Goal: Task Accomplishment & Management: Use online tool/utility

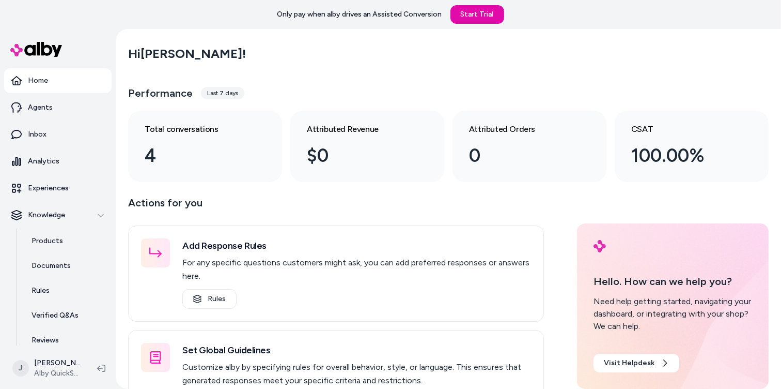
click at [121, 119] on main "Hi Jackie ! Performance Last 7 days Total conversations 4 Attributed Revenue $0…" at bounding box center [449, 285] width 662 height 512
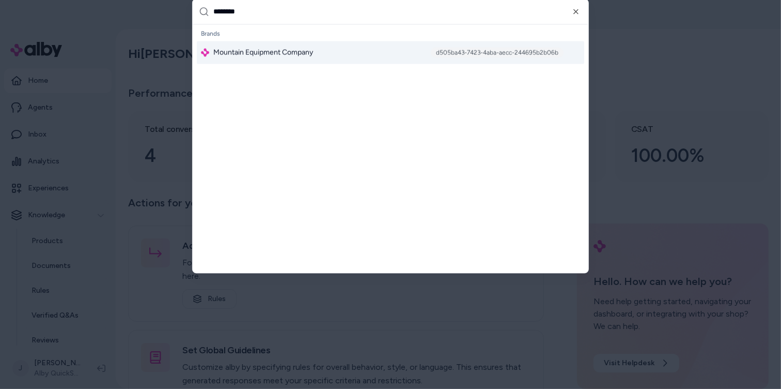
type input "********"
click at [245, 58] on div "Mountain Equipment Company d505ba43-7423-4aba-aecc-244695b2b06b" at bounding box center [391, 52] width 388 height 23
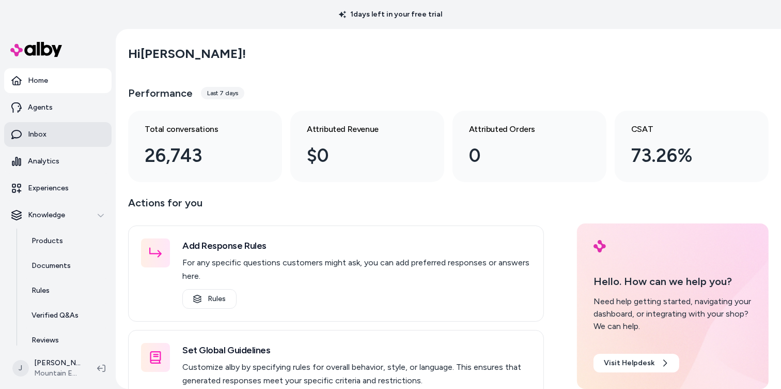
click at [47, 134] on link "Inbox" at bounding box center [58, 134] width 108 height 25
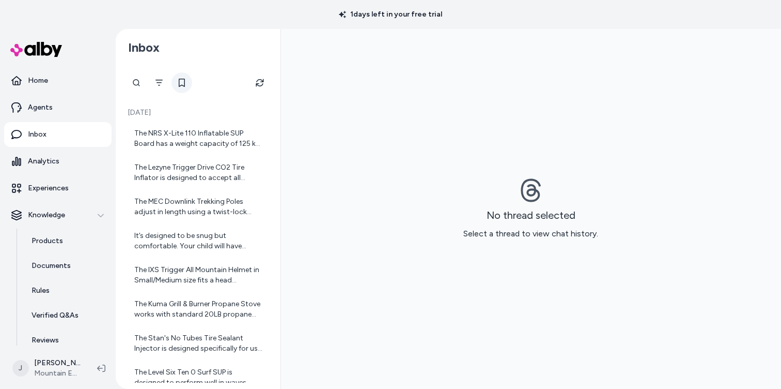
click at [181, 79] on icon at bounding box center [182, 83] width 8 height 8
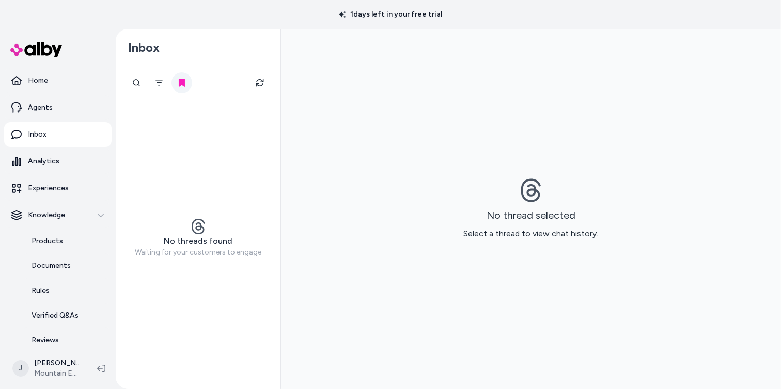
click at [179, 81] on icon at bounding box center [182, 83] width 6 height 8
click at [156, 80] on icon "Filter" at bounding box center [159, 83] width 7 height 6
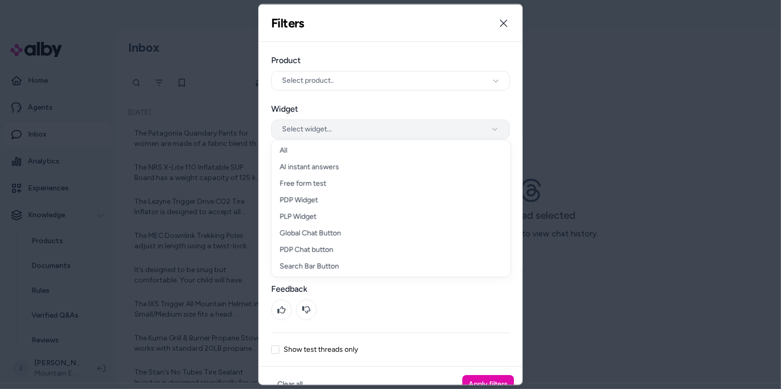
click at [350, 134] on button "Select widget..." at bounding box center [390, 129] width 239 height 20
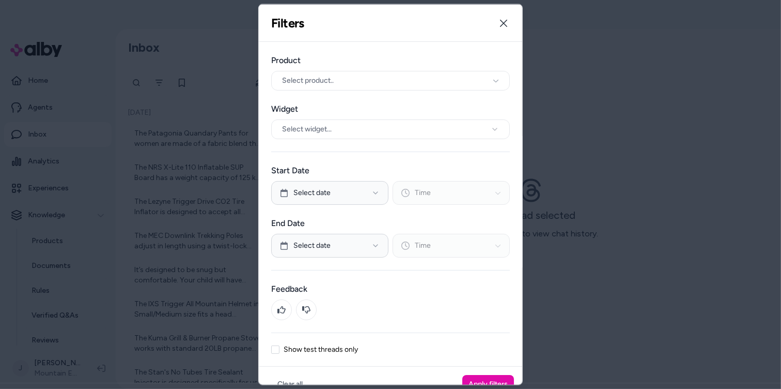
click at [215, 56] on div at bounding box center [390, 194] width 781 height 389
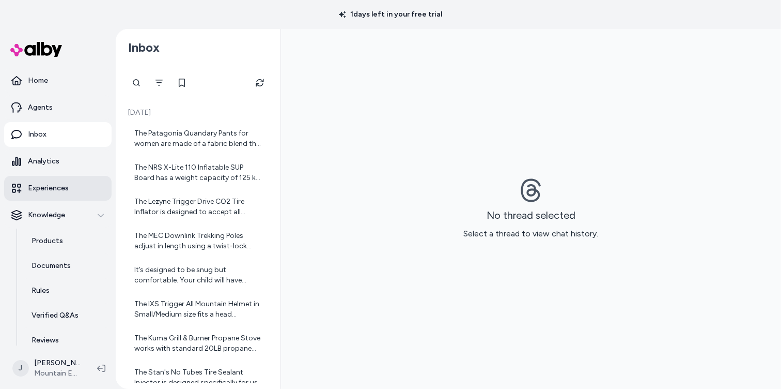
click at [55, 183] on p "Experiences" at bounding box center [48, 188] width 41 height 10
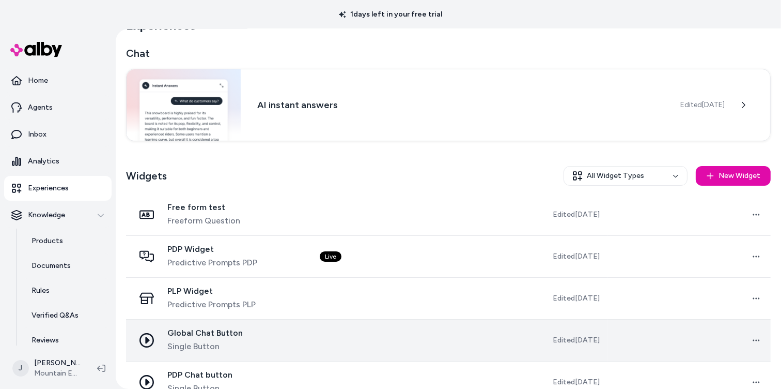
scroll to position [16, 0]
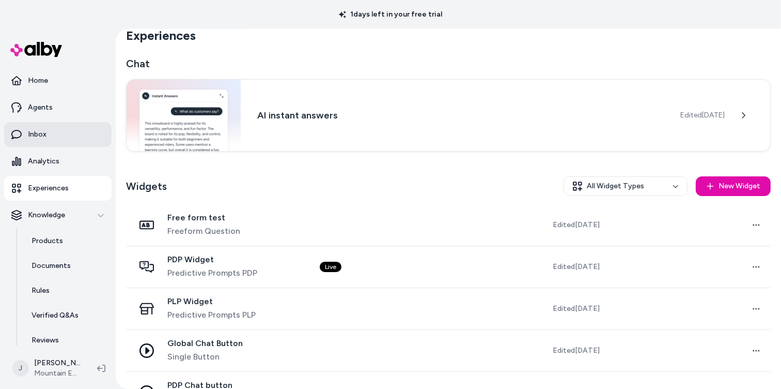
click at [48, 132] on link "Inbox" at bounding box center [58, 134] width 108 height 25
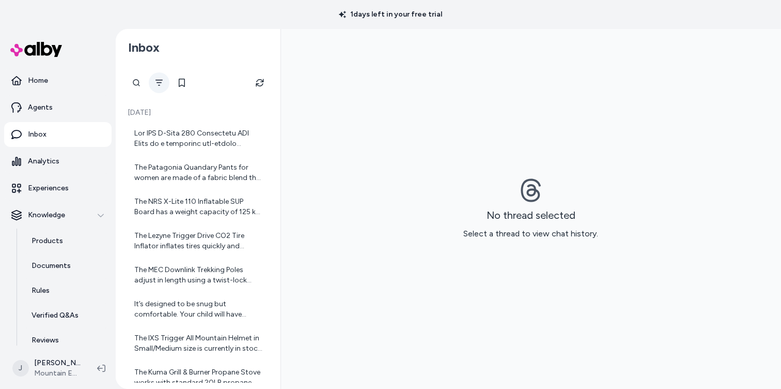
click at [160, 80] on icon "Filter" at bounding box center [159, 83] width 8 height 8
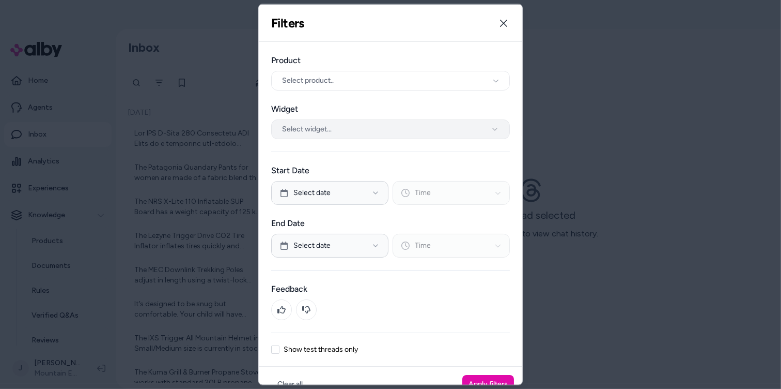
click at [329, 125] on button "Select widget..." at bounding box center [390, 129] width 239 height 20
click at [472, 382] on button "Apply filters" at bounding box center [489, 384] width 52 height 19
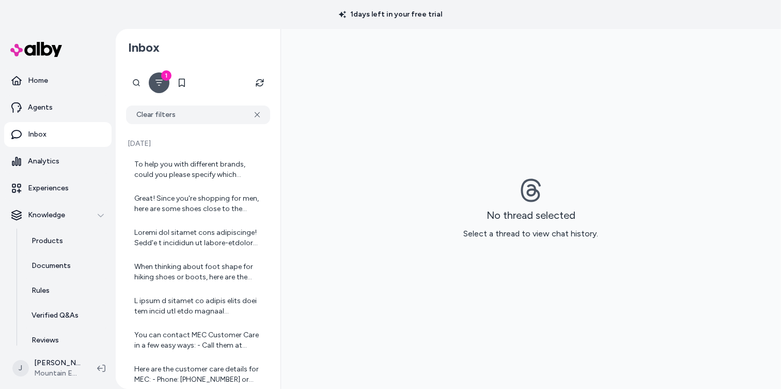
click at [192, 173] on div "To help you with different brands, could you please specify which category of p…" at bounding box center [199, 169] width 130 height 21
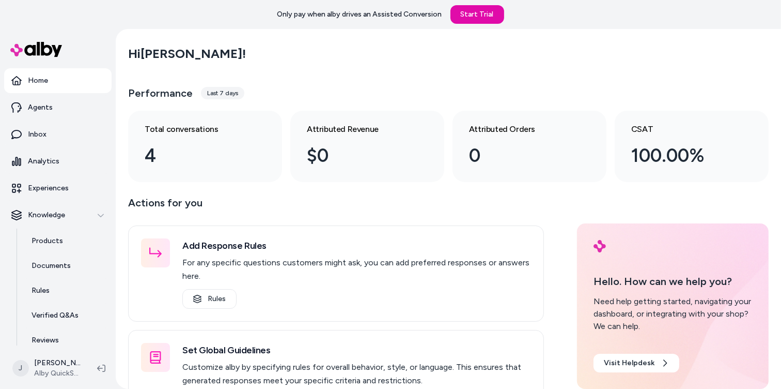
click at [125, 108] on main "Hi Jackie ! Performance Last 7 days Total conversations 4 Attributed Revenue $0…" at bounding box center [449, 285] width 662 height 512
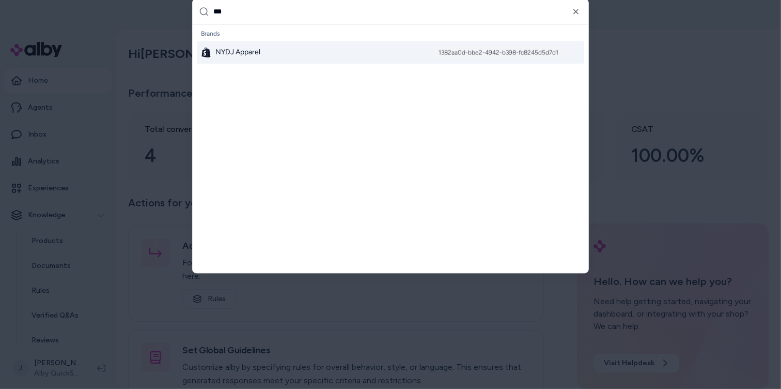
type input "***"
click at [247, 44] on div "NYDJ Apparel 1382aa0d-bbe2-4942-b398-fc8245d5d7d1" at bounding box center [391, 52] width 388 height 23
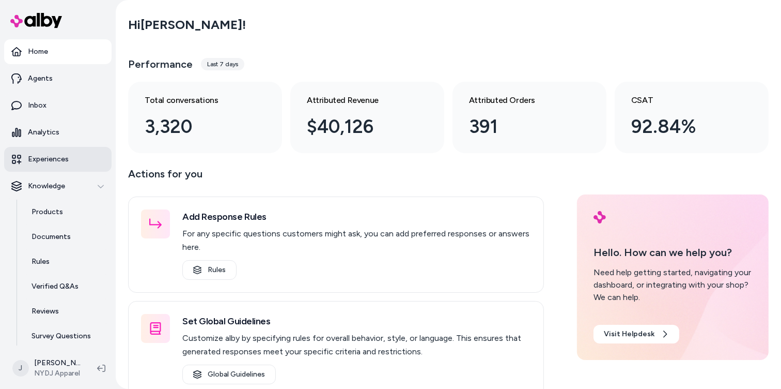
click at [59, 157] on p "Experiences" at bounding box center [48, 159] width 41 height 10
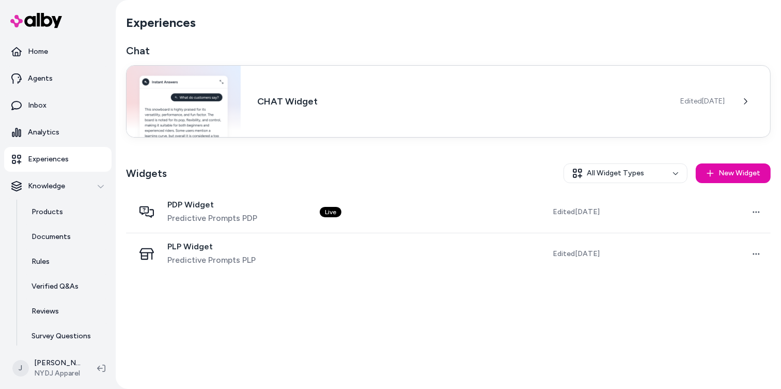
click at [270, 110] on div "CHAT Widget Edited [DATE]" at bounding box center [448, 101] width 645 height 72
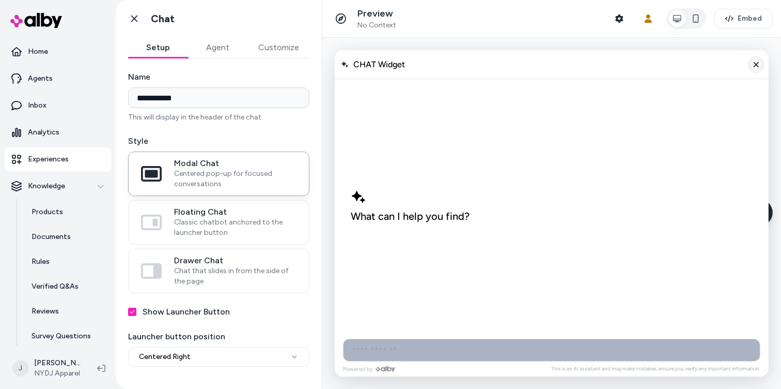
click at [756, 64] on line "Close chat" at bounding box center [756, 64] width 4 height 4
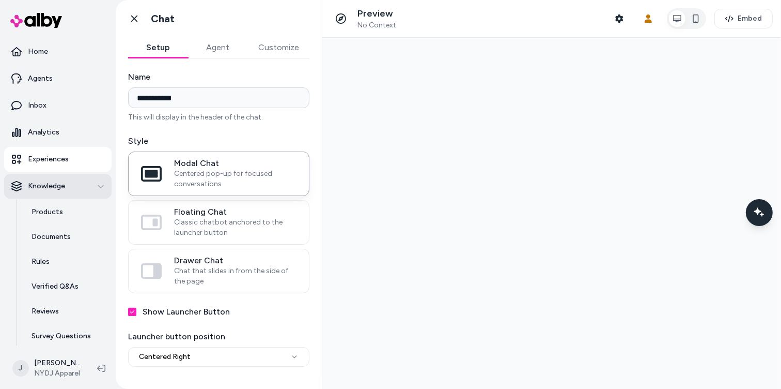
click at [76, 188] on div "Knowledge" at bounding box center [57, 186] width 93 height 10
click at [76, 166] on link "Experiences" at bounding box center [58, 159] width 108 height 25
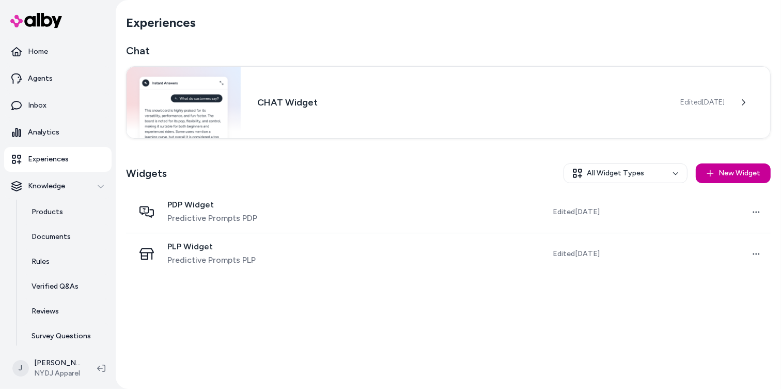
click at [730, 168] on button "New Widget" at bounding box center [733, 173] width 75 height 20
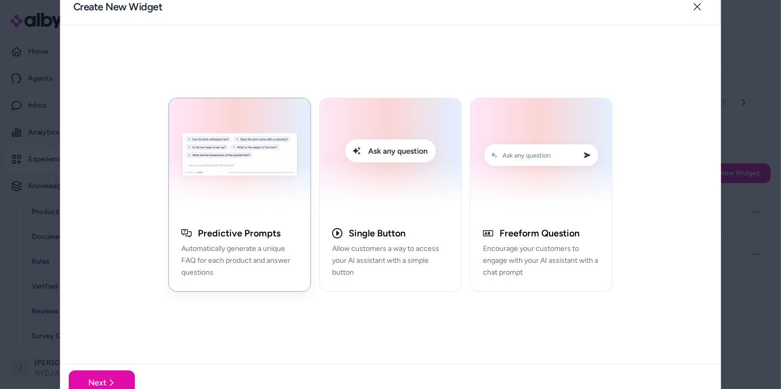
click at [747, 129] on div at bounding box center [390, 194] width 781 height 389
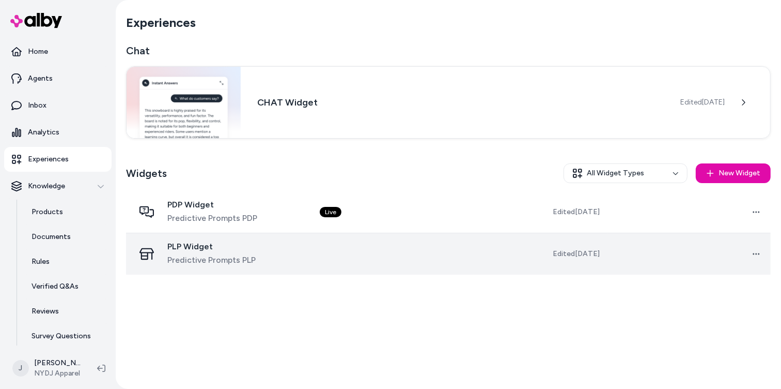
click at [386, 255] on td at bounding box center [393, 254] width 163 height 42
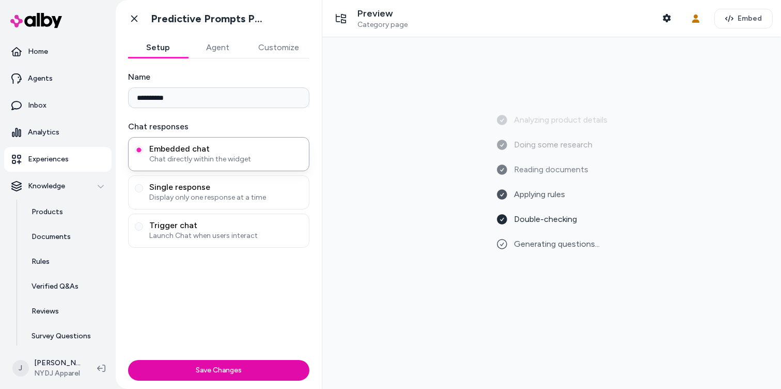
click at [59, 160] on p "Experiences" at bounding box center [48, 159] width 41 height 10
